Goal: Information Seeking & Learning: Learn about a topic

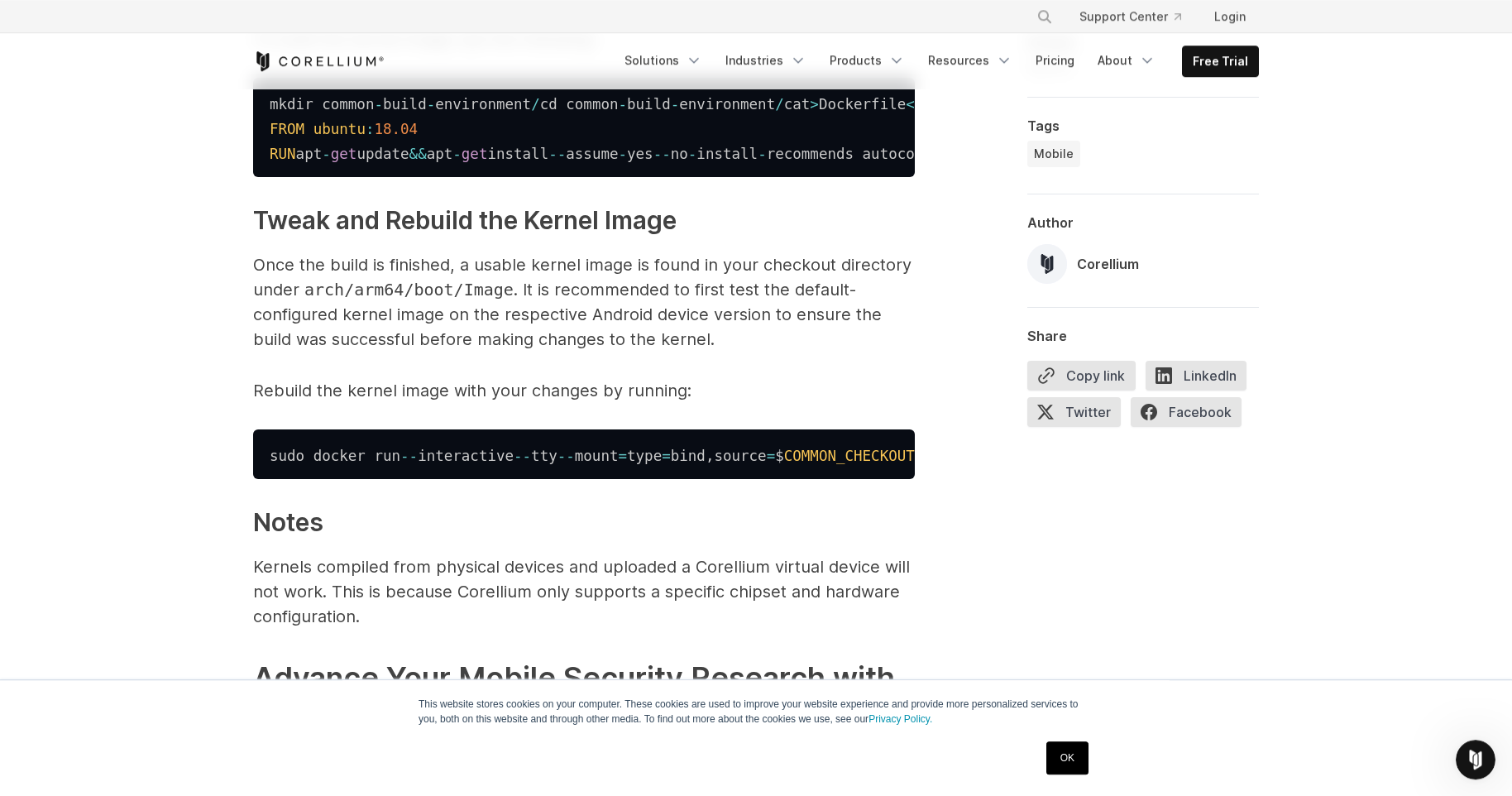
scroll to position [5632, 0]
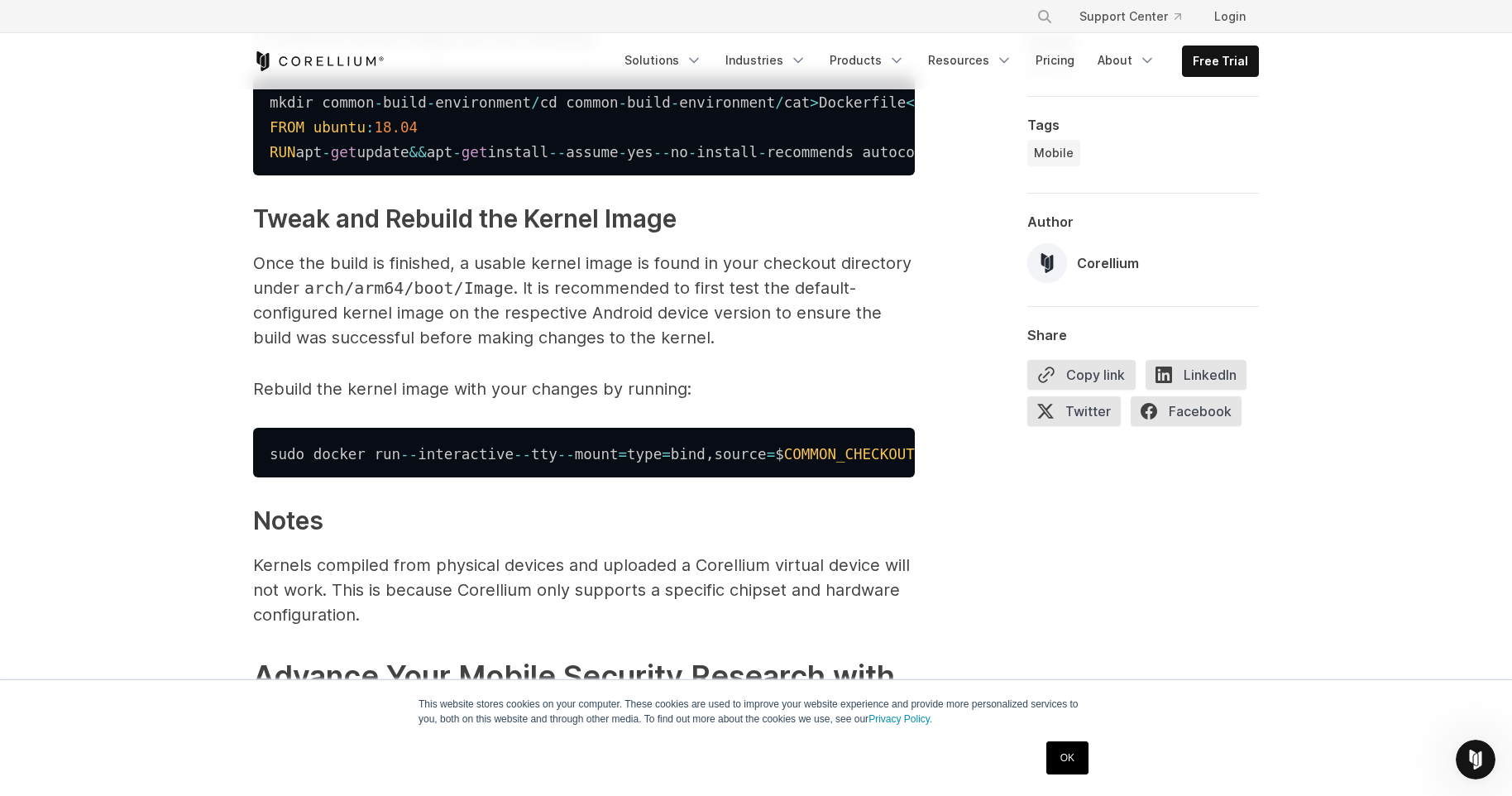
drag, startPoint x: 365, startPoint y: 361, endPoint x: 670, endPoint y: 370, distance: 305.1
click at [413, 49] on p "To build the kernel image use the following:" at bounding box center [583, 37] width 662 height 25
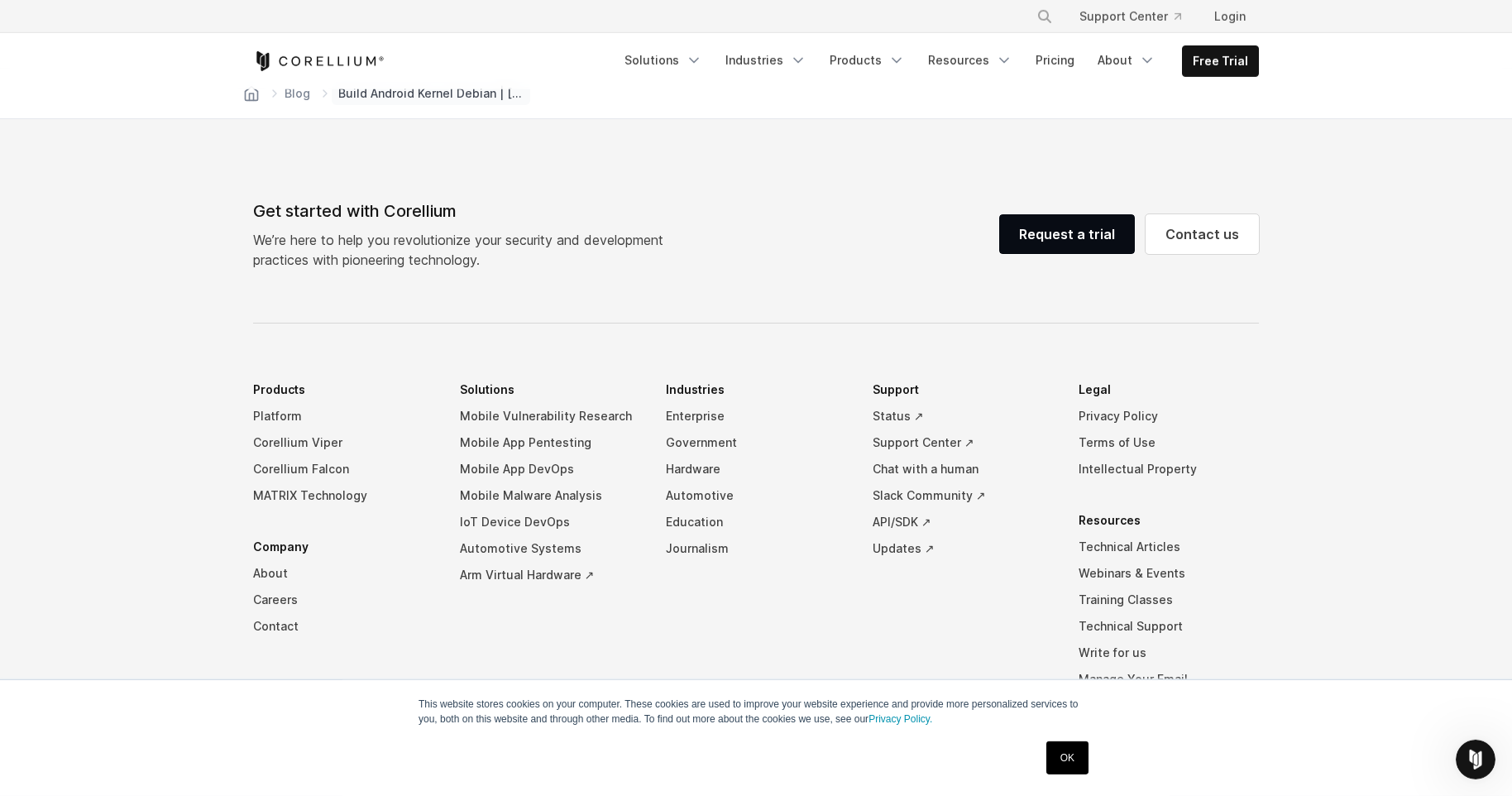
scroll to position [7196, 0]
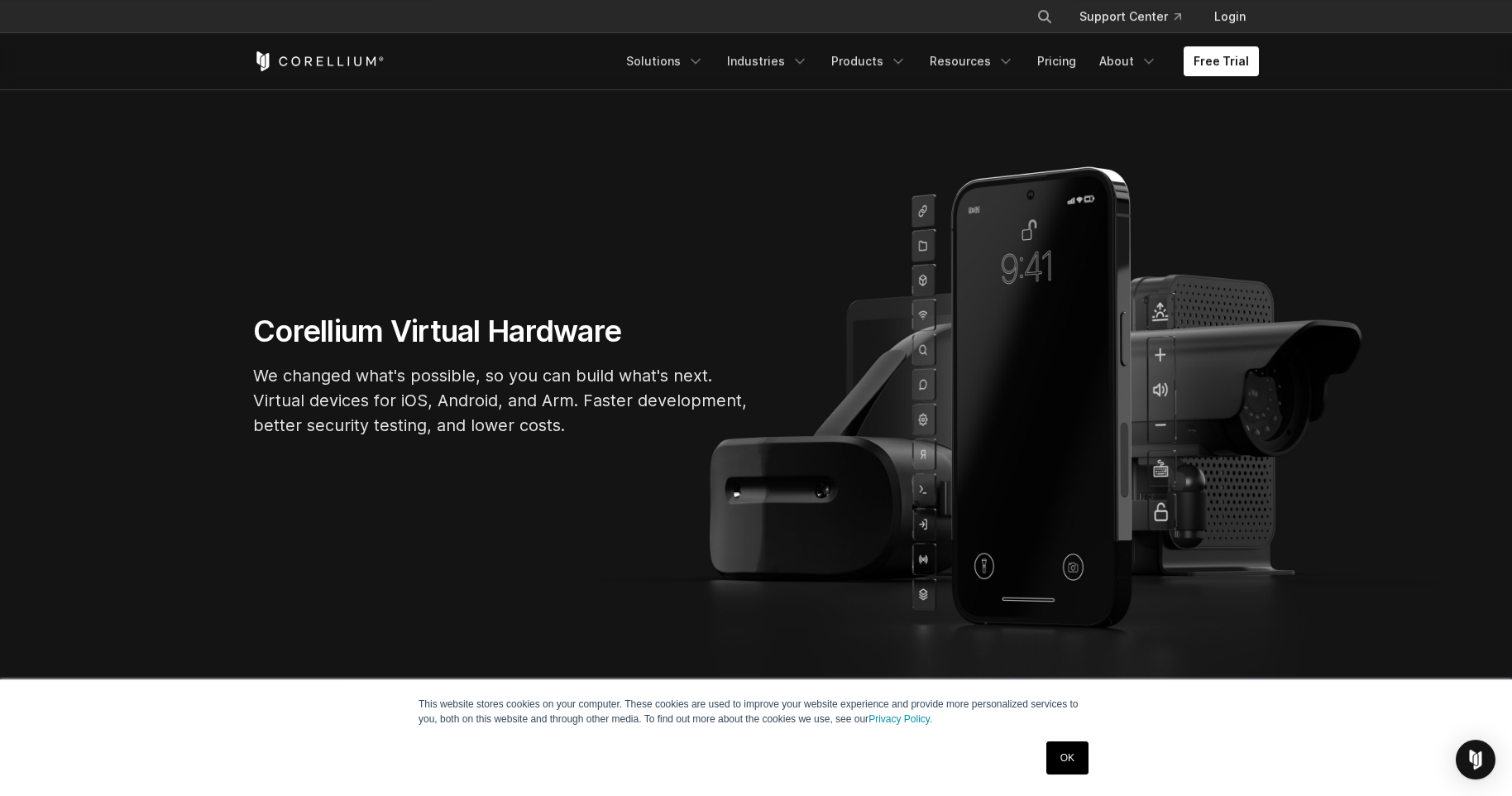
scroll to position [104, 0]
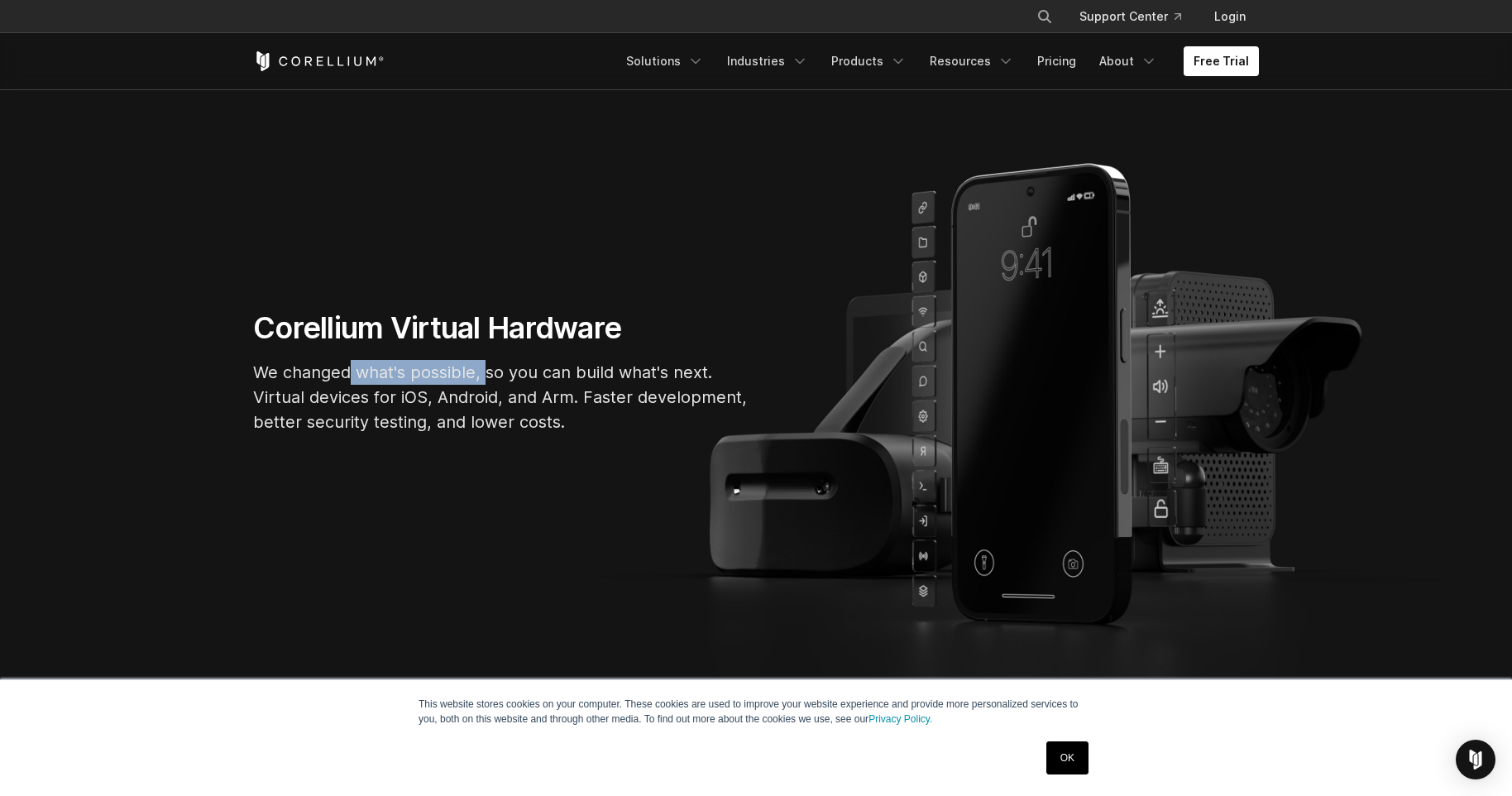
drag, startPoint x: 350, startPoint y: 372, endPoint x: 487, endPoint y: 372, distance: 137.0
click at [487, 372] on p "We changed what's possible, so you can build what's next. Virtual devices for i…" at bounding box center [501, 398] width 496 height 74
click at [542, 376] on p "We changed what's possible, so you can build what's next. Virtual devices for i…" at bounding box center [501, 398] width 496 height 74
drag, startPoint x: 580, startPoint y: 371, endPoint x: 731, endPoint y: 373, distance: 151.0
click at [731, 373] on p "We changed what's possible, so you can build what's next. Virtual devices for i…" at bounding box center [501, 398] width 496 height 74
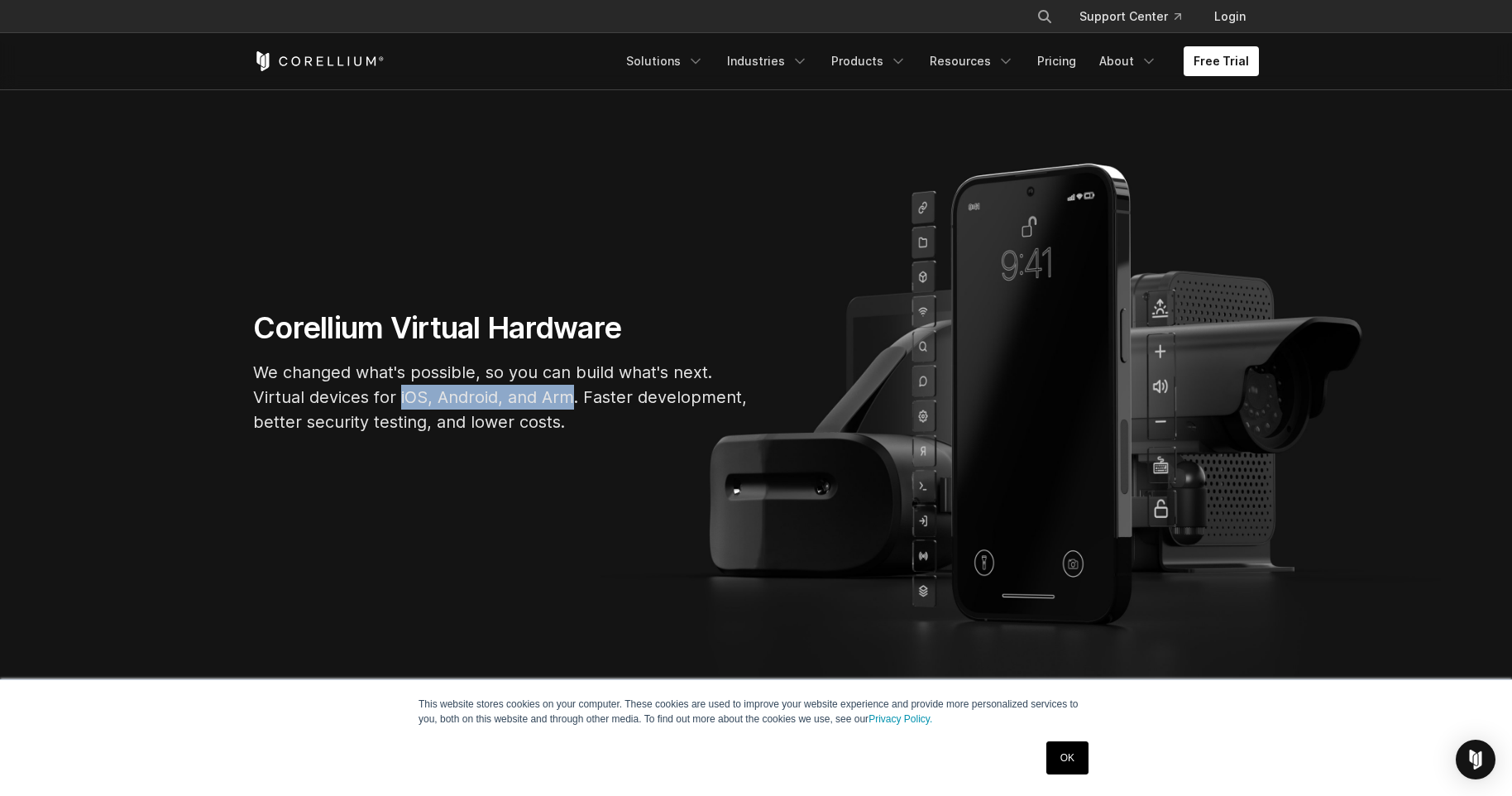
drag, startPoint x: 401, startPoint y: 398, endPoint x: 571, endPoint y: 399, distance: 170.0
click at [571, 399] on p "We changed what's possible, so you can build what's next. Virtual devices for i…" at bounding box center [501, 398] width 496 height 74
drag, startPoint x: 582, startPoint y: 399, endPoint x: 700, endPoint y: 398, distance: 118.0
click at [700, 398] on p "We changed what's possible, so you can build what's next. Virtual devices for i…" at bounding box center [501, 398] width 496 height 74
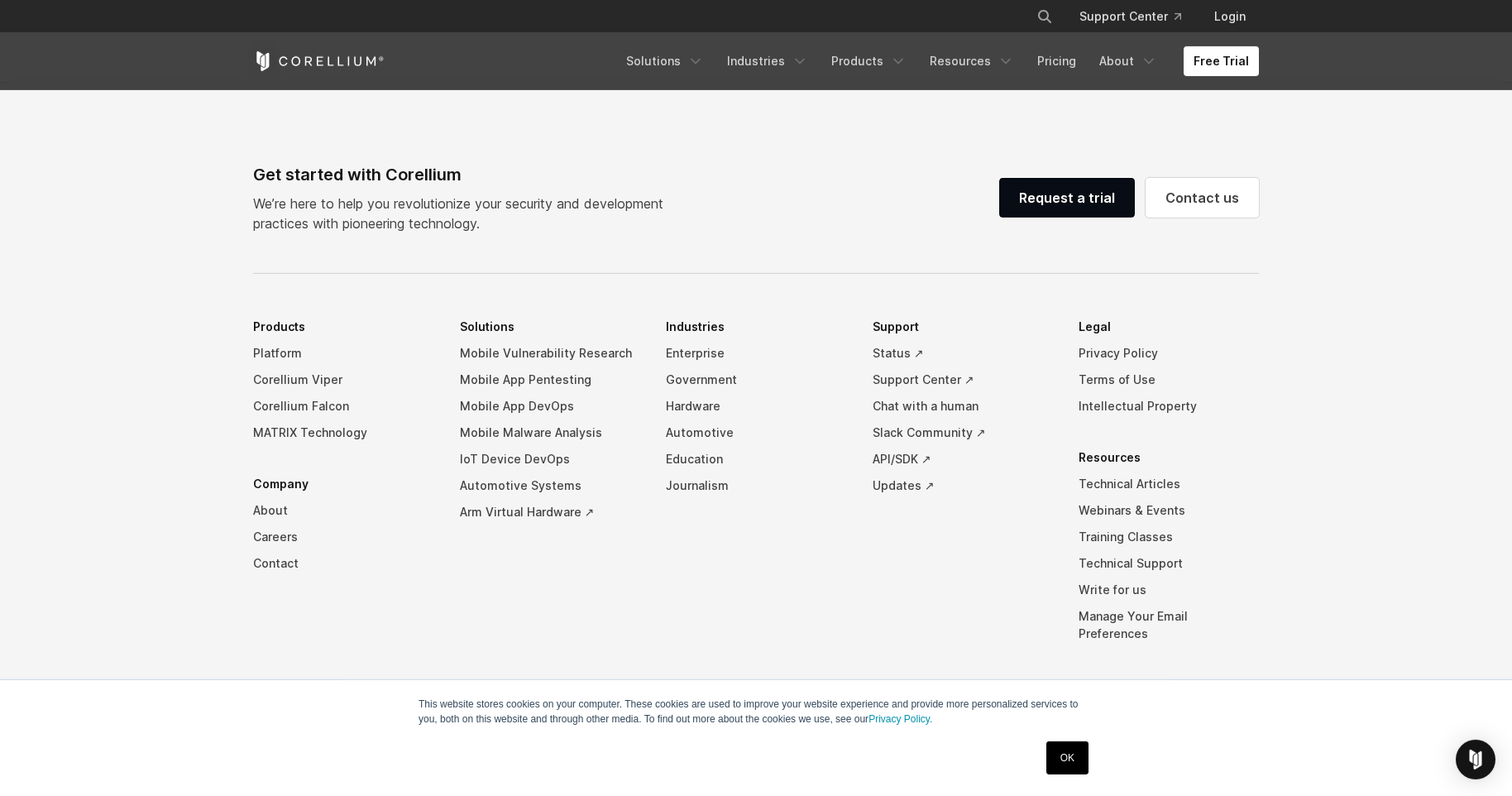
scroll to position [3858, 0]
click at [704, 61] on icon "Navigation Menu" at bounding box center [696, 61] width 17 height 17
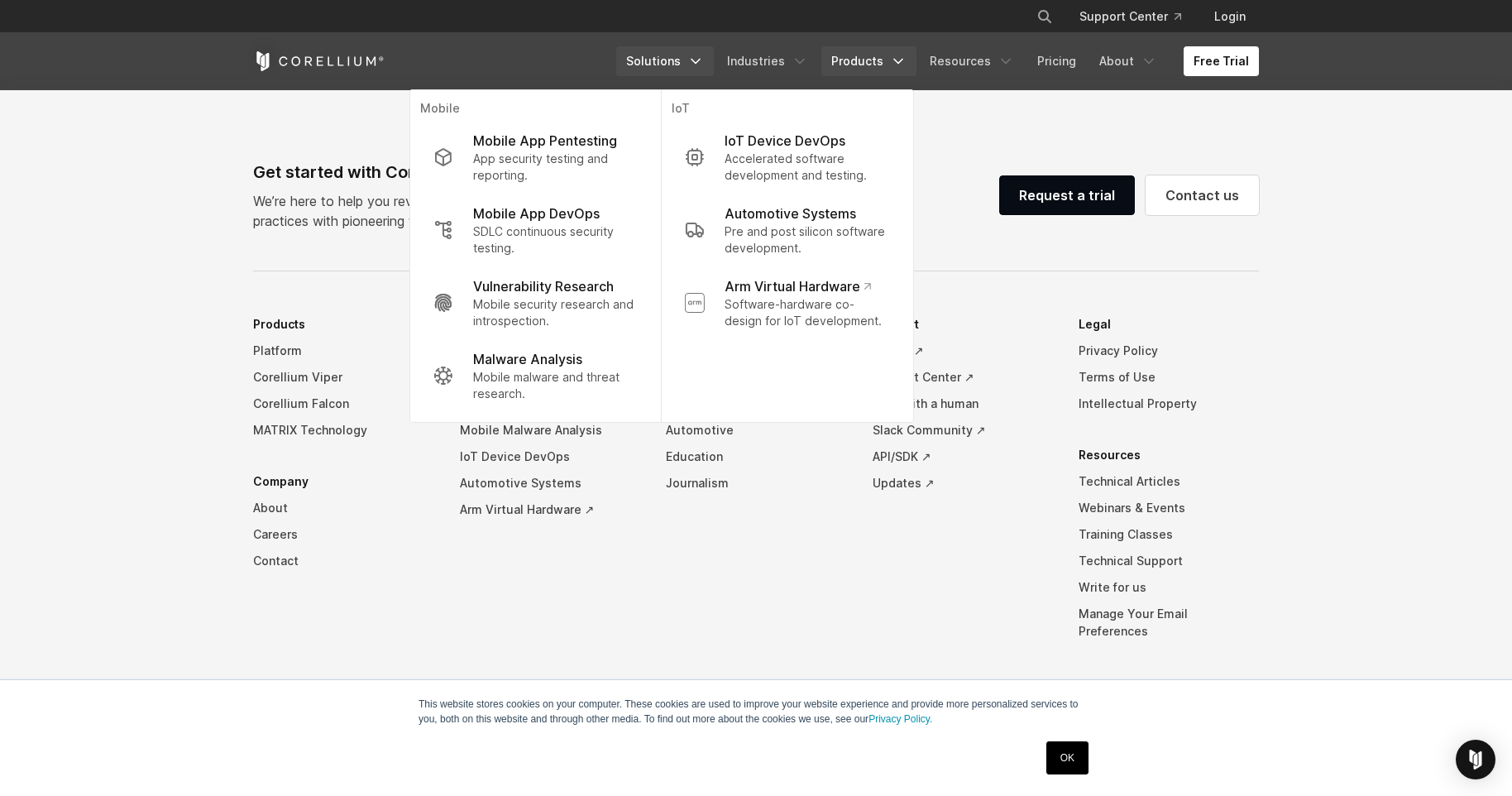
click at [882, 59] on link "Products" at bounding box center [869, 61] width 95 height 30
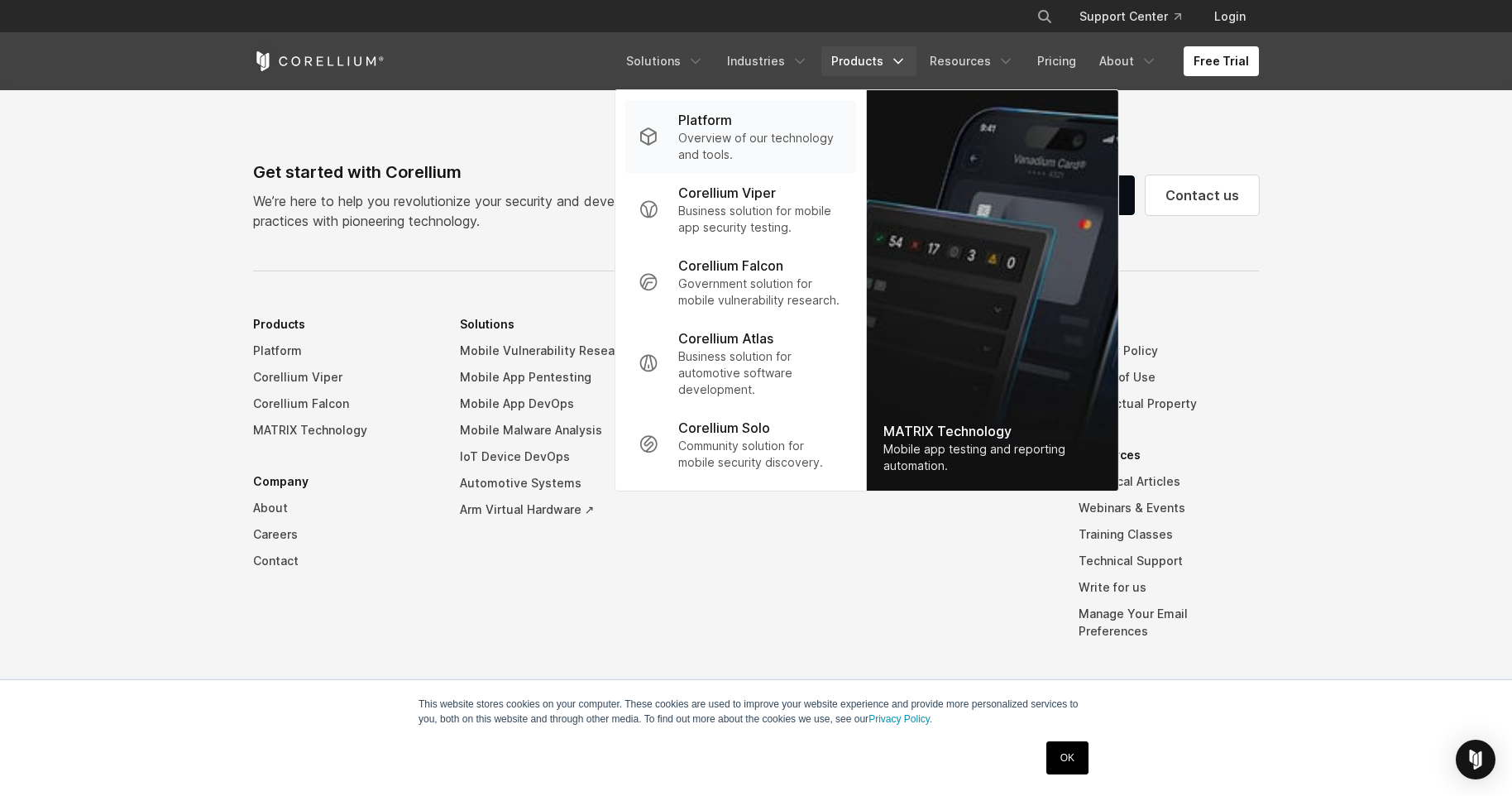
click at [779, 145] on p "Overview of our technology and tools." at bounding box center [760, 147] width 165 height 34
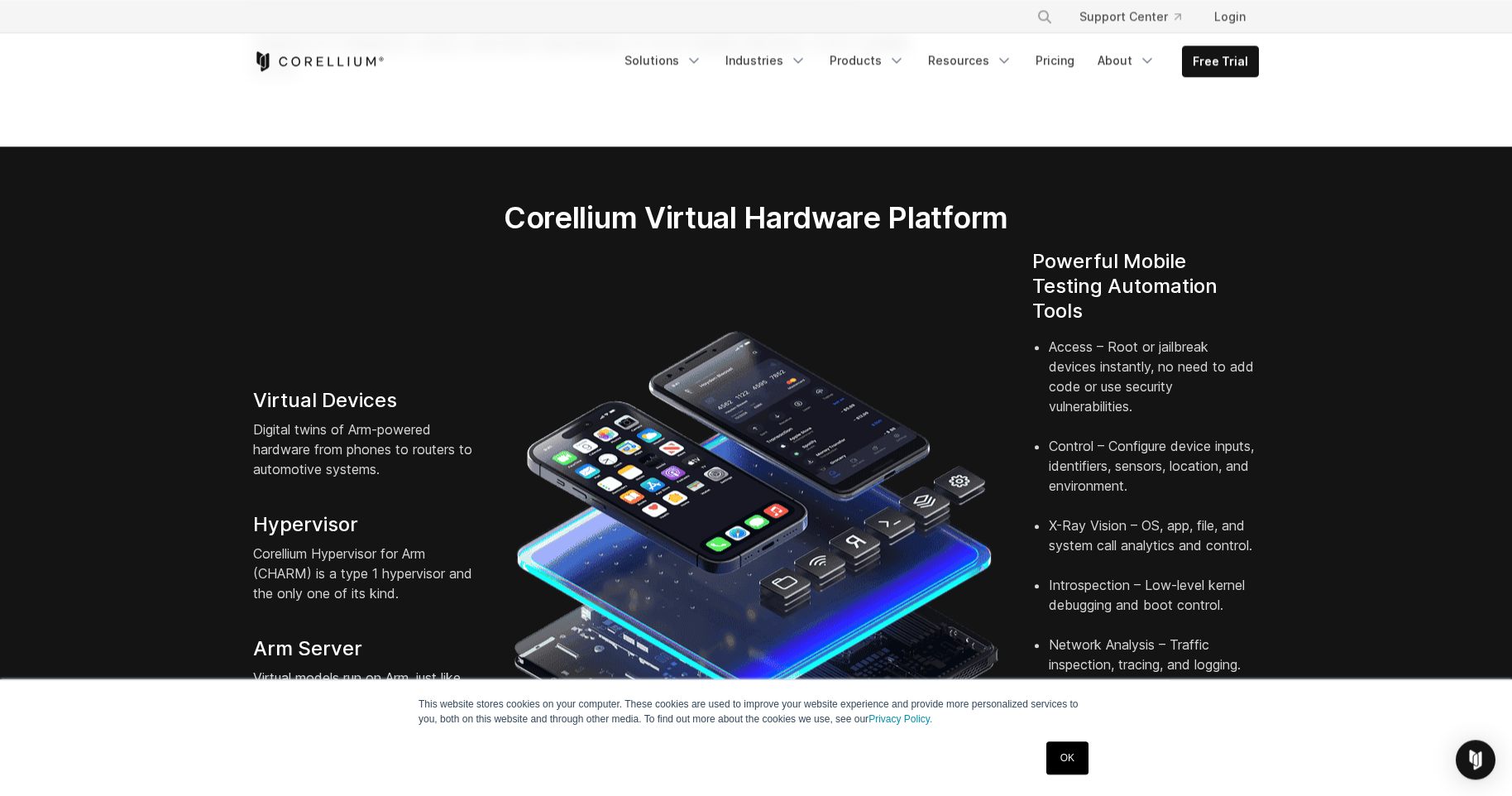
scroll to position [209, 0]
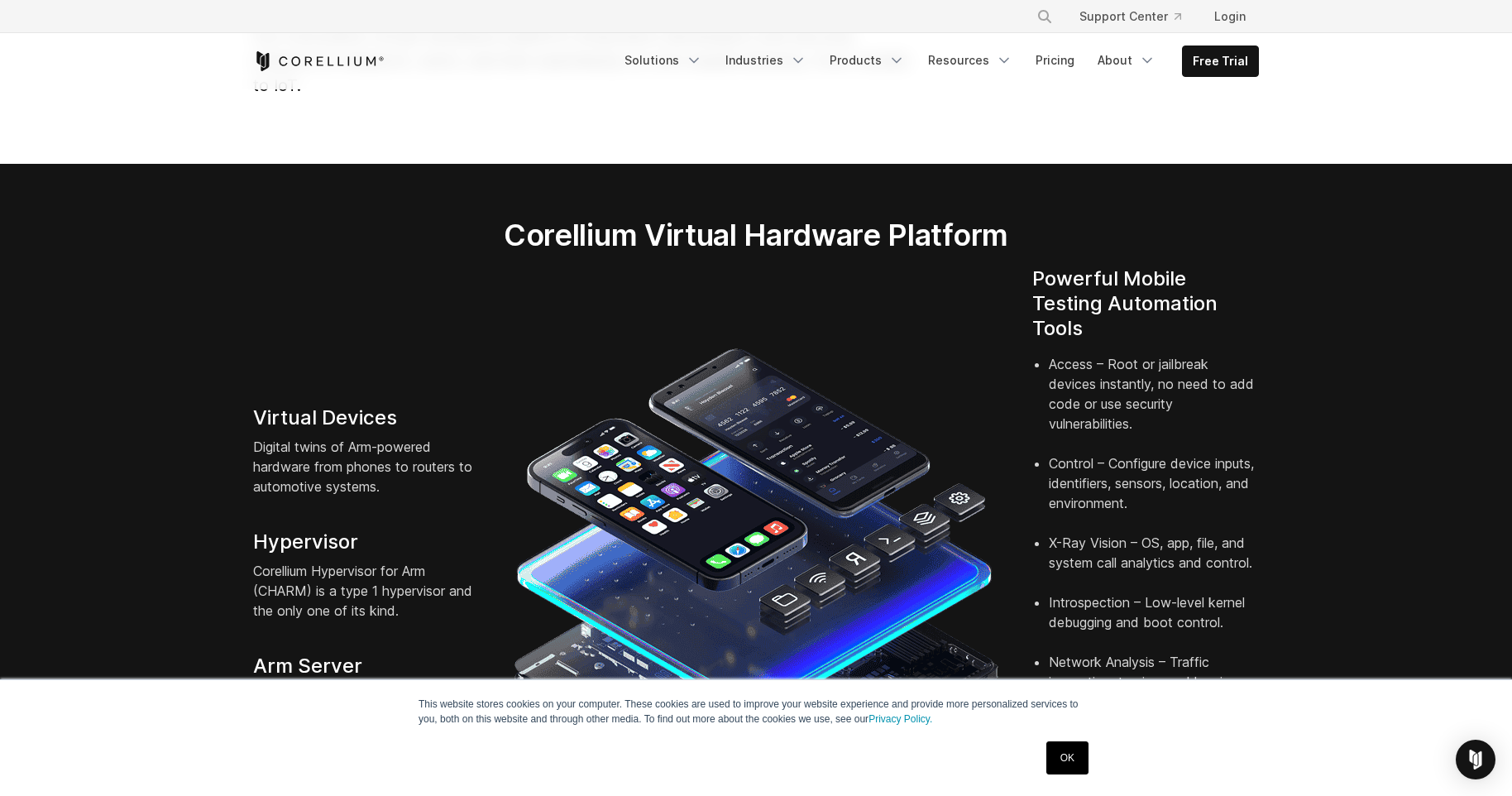
click at [302, 561] on p "Corellium Hypervisor for Arm (CHARM) is a type 1 hypervisor and the only one of…" at bounding box center [367, 591] width 227 height 60
click at [262, 530] on h4 "Hypervisor" at bounding box center [367, 542] width 227 height 25
click at [279, 561] on p "Corellium Hypervisor for Arm (CHARM) is a type 1 hypervisor and the only one of…" at bounding box center [367, 591] width 227 height 60
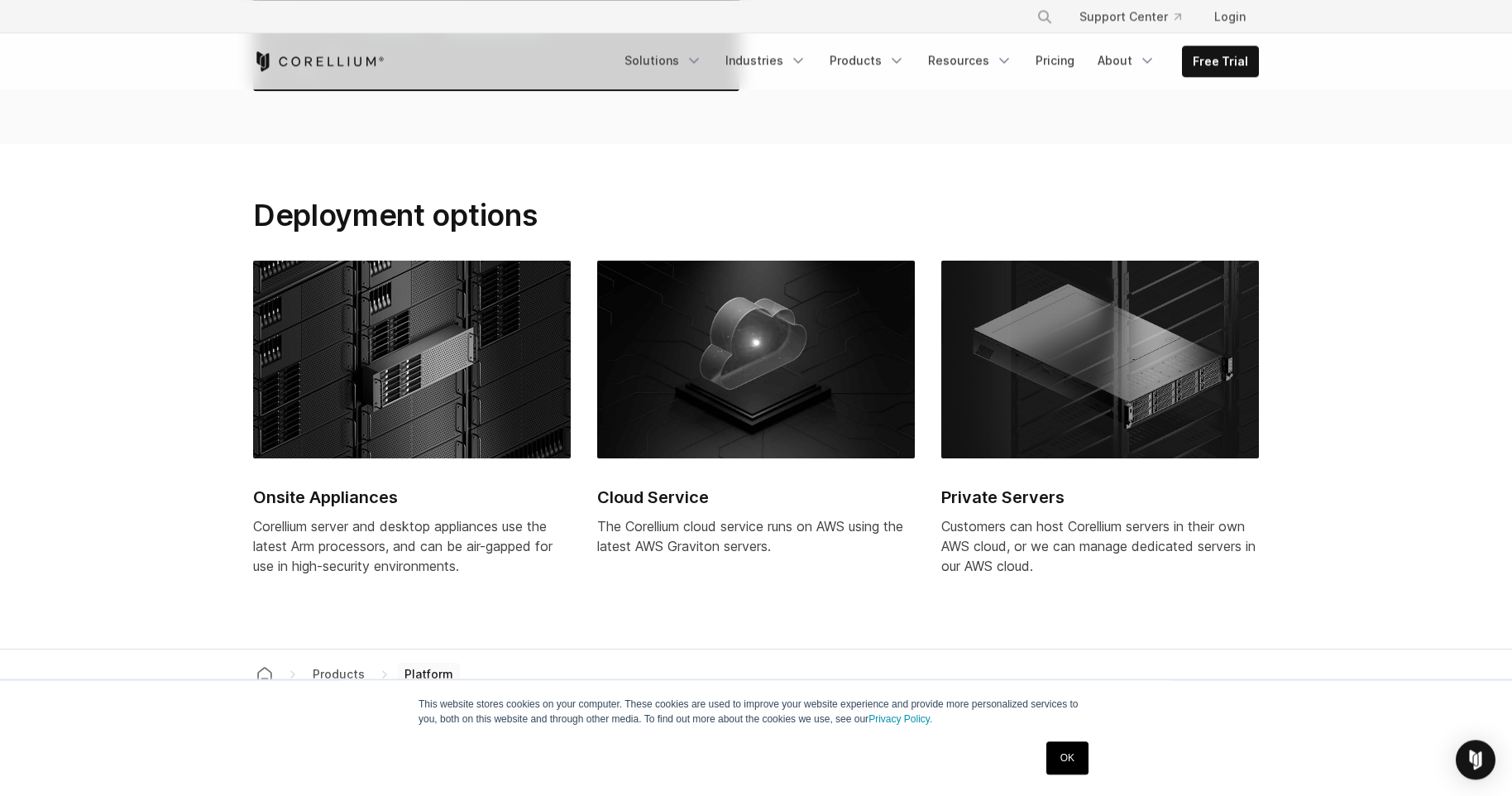
scroll to position [6674, 0]
